Goal: Task Accomplishment & Management: Manage account settings

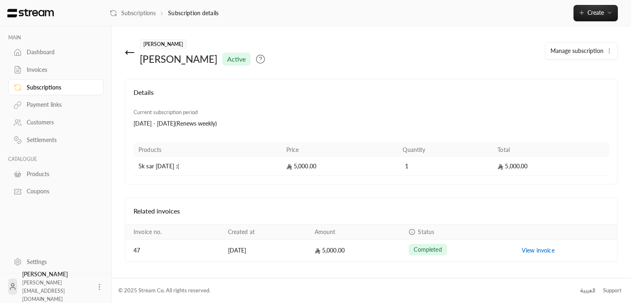
click at [598, 48] on span "Manage subscription" at bounding box center [576, 50] width 53 height 7
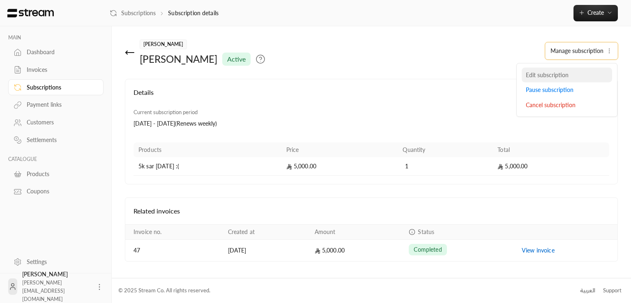
click at [562, 77] on span "Edit subscription" at bounding box center [547, 74] width 43 height 7
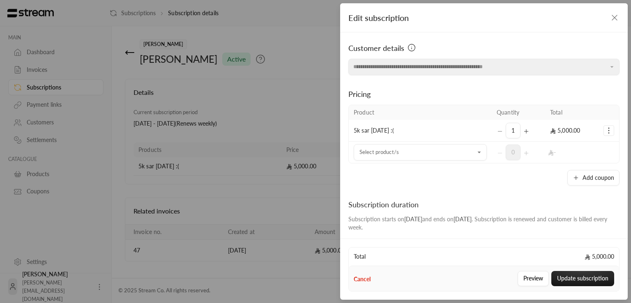
scroll to position [148, 0]
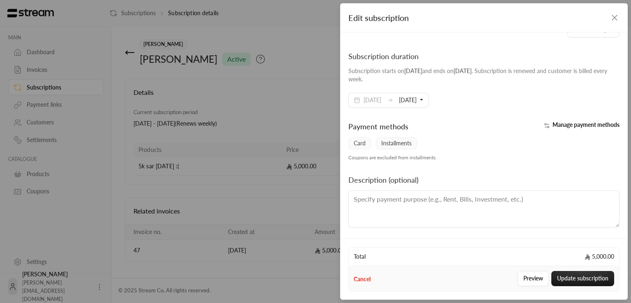
click at [561, 127] on span "Manage payment methods" at bounding box center [585, 124] width 67 height 7
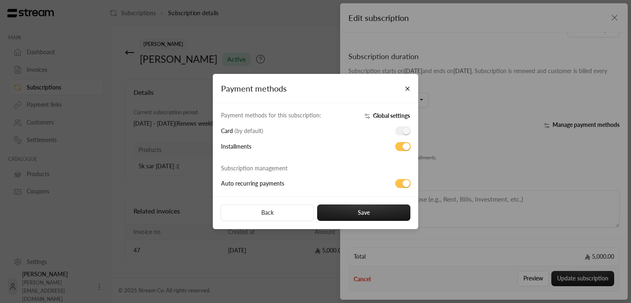
click at [403, 175] on div "Auto recurring payments" at bounding box center [317, 180] width 201 height 16
click at [387, 203] on div "Back Save" at bounding box center [315, 212] width 205 height 33
click at [389, 211] on button "Save" at bounding box center [363, 213] width 93 height 16
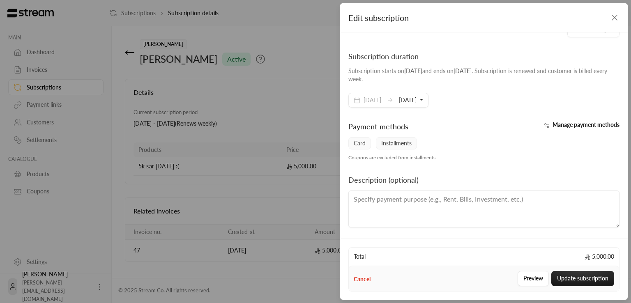
click at [608, 12] on div "Edit subscription" at bounding box center [483, 17] width 287 height 29
click at [613, 18] on icon "button" at bounding box center [614, 18] width 10 height 10
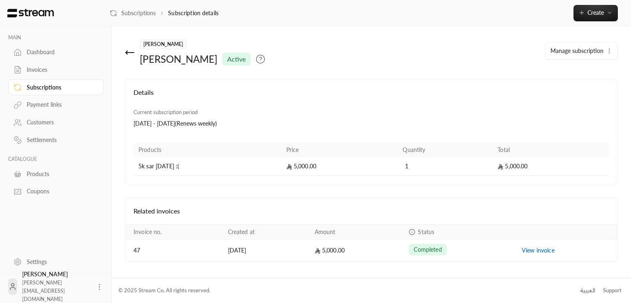
click at [38, 51] on div "Dashboard" at bounding box center [60, 52] width 67 height 8
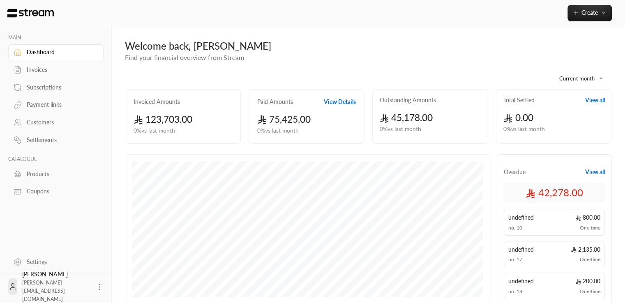
click at [49, 88] on div "Subscriptions" at bounding box center [60, 87] width 67 height 8
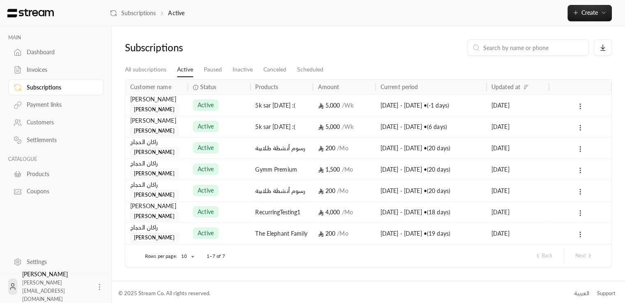
click at [223, 110] on div "active" at bounding box center [219, 105] width 53 height 21
